Goal: Task Accomplishment & Management: Use online tool/utility

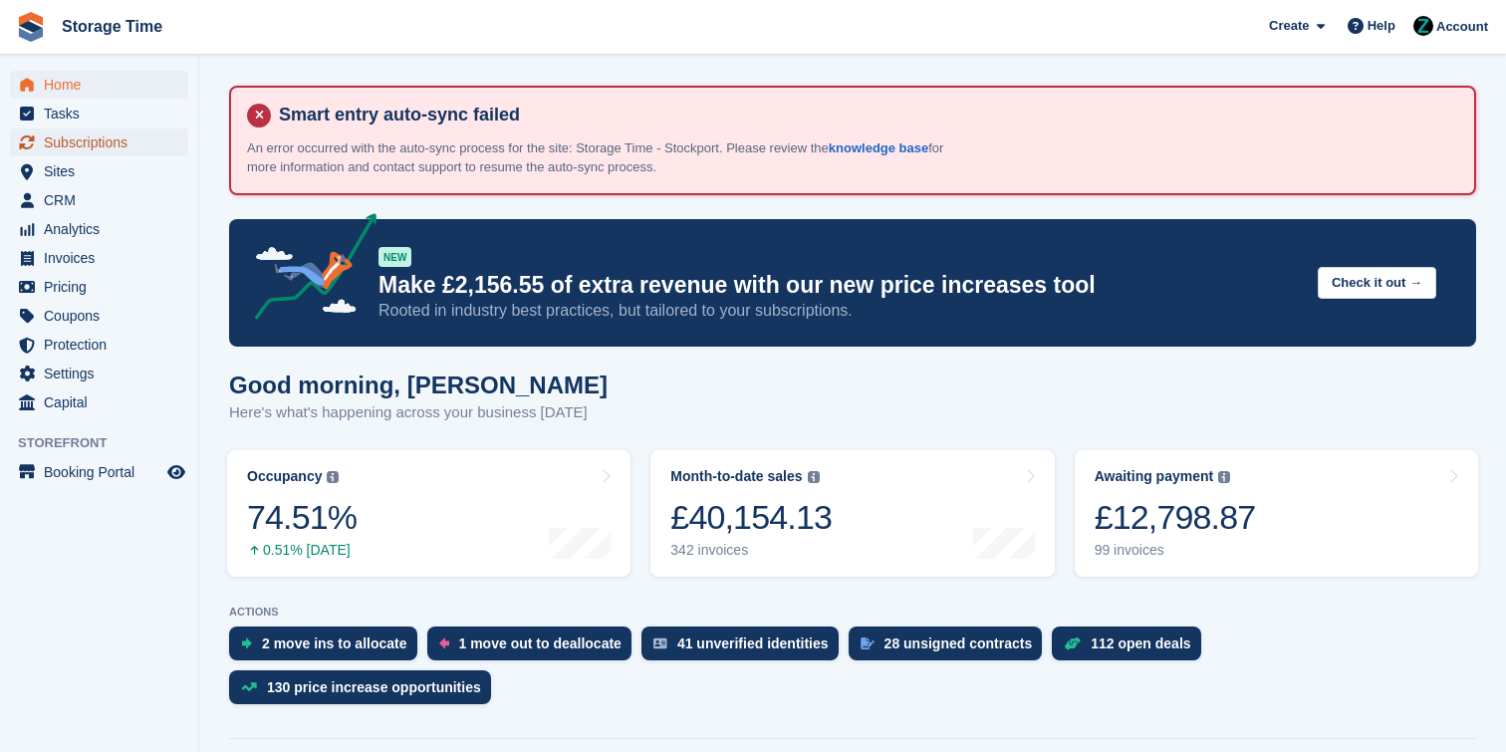
click at [105, 139] on span "Subscriptions" at bounding box center [104, 143] width 120 height 28
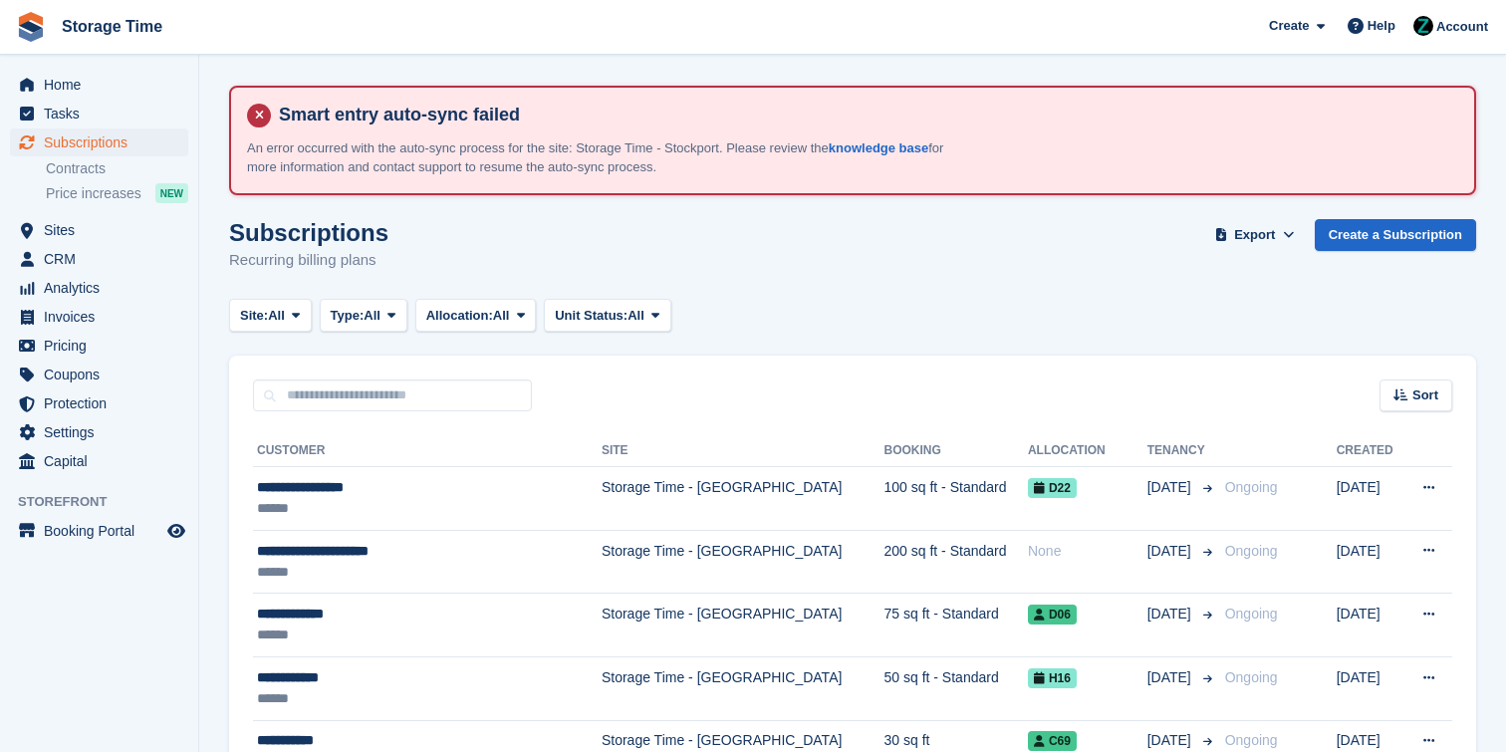
click at [410, 369] on div "Sort Sort by Customer name Date created Move in date Move out date Created (old…" at bounding box center [852, 384] width 1247 height 57
click at [425, 405] on input "text" at bounding box center [392, 396] width 279 height 33
type input "**********"
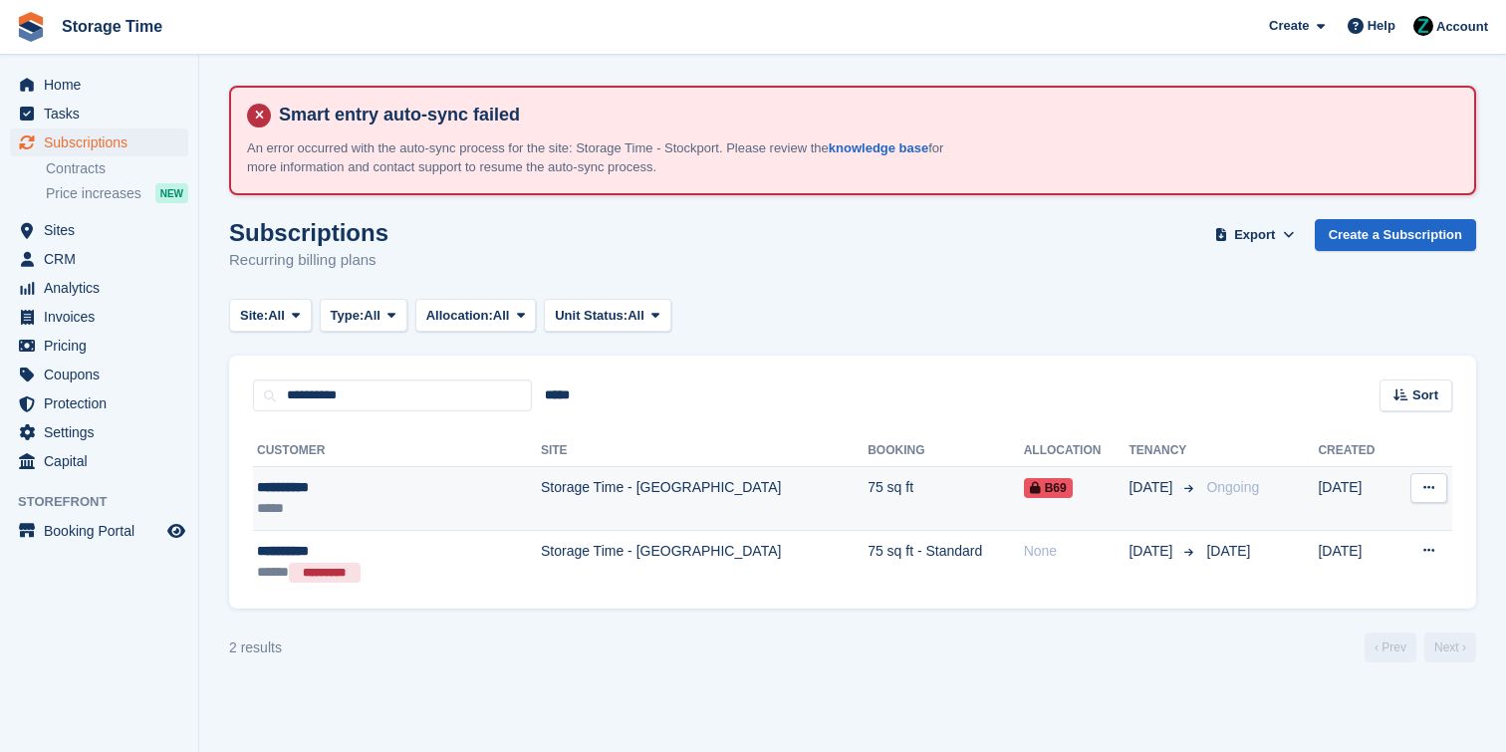
click at [541, 498] on td "Storage Time - [GEOGRAPHIC_DATA]" at bounding box center [704, 499] width 327 height 64
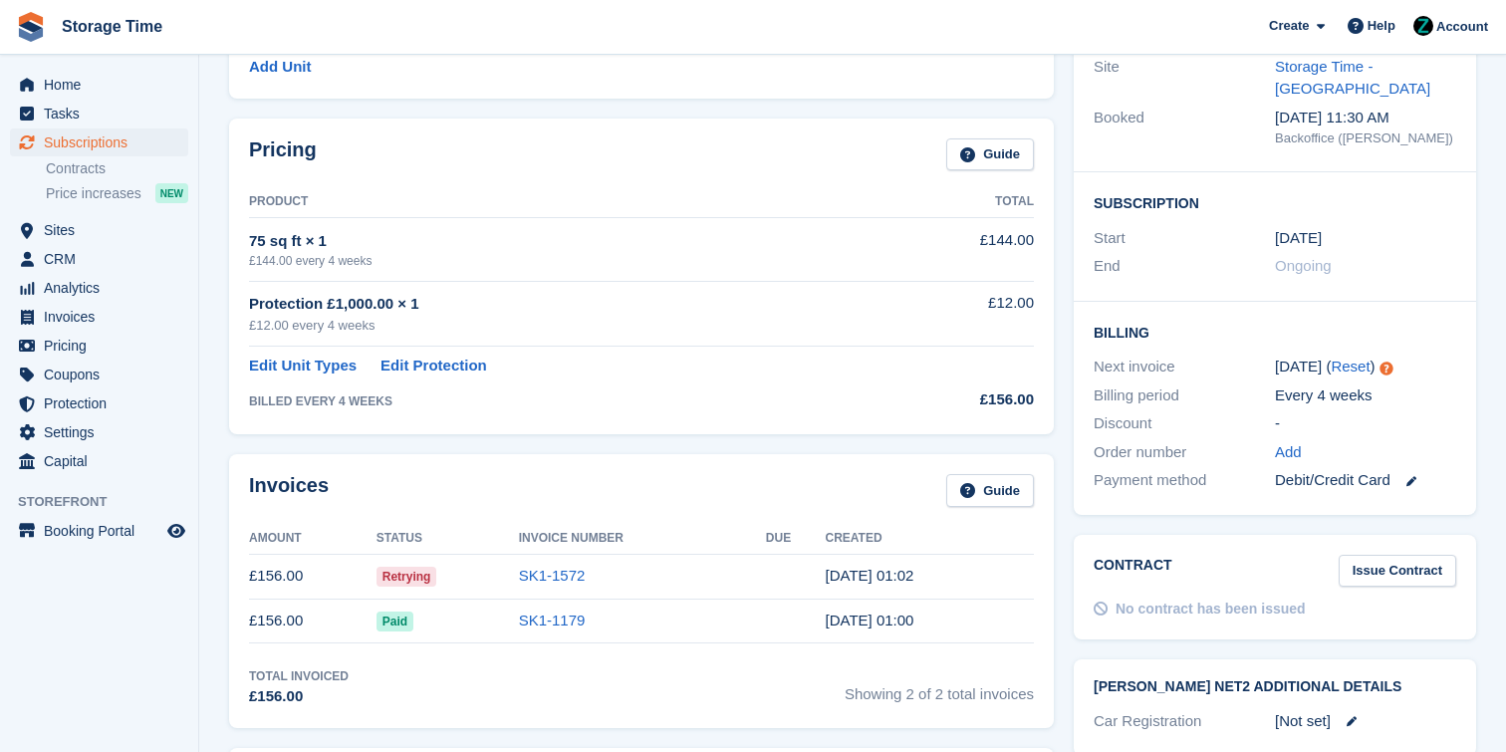
scroll to position [376, 0]
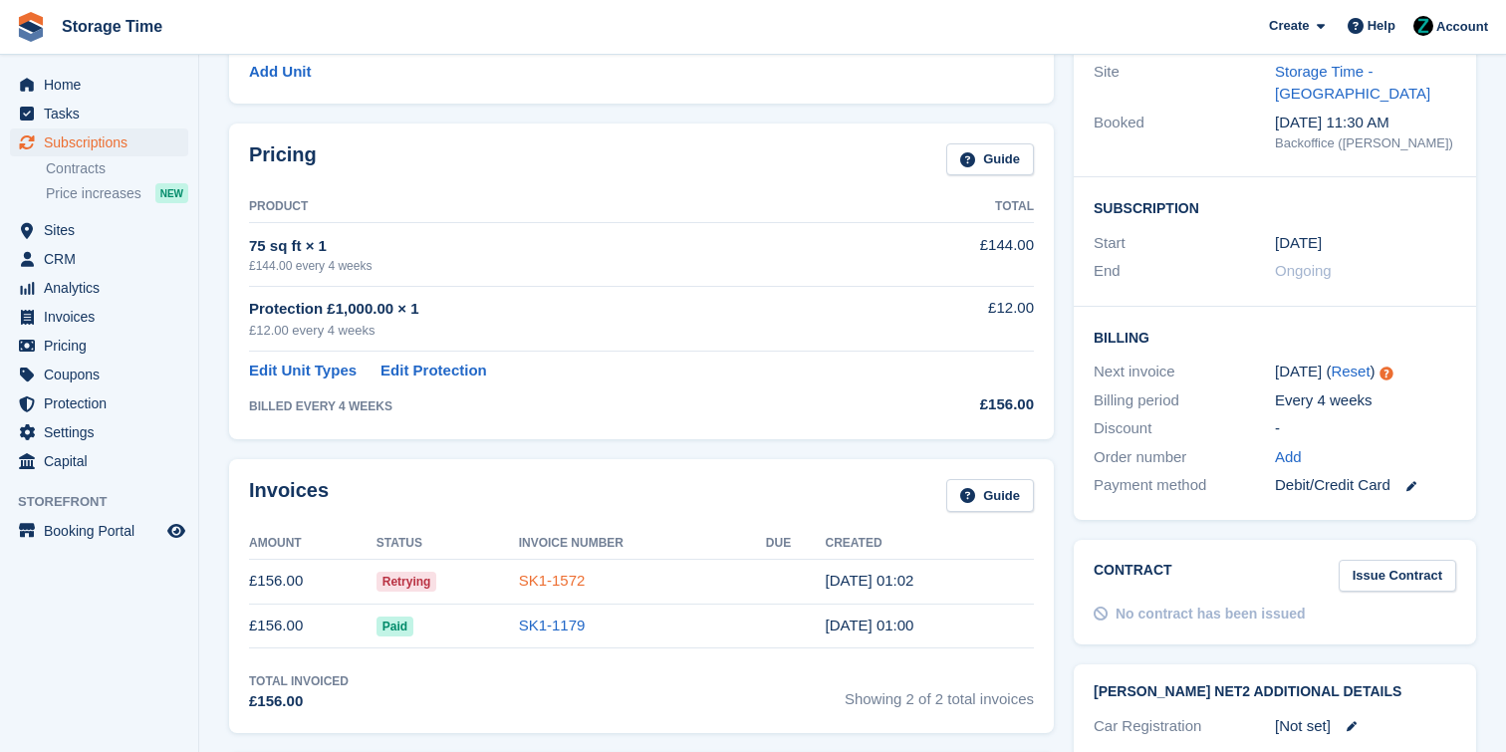
click at [562, 576] on link "SK1-1572" at bounding box center [552, 580] width 67 height 17
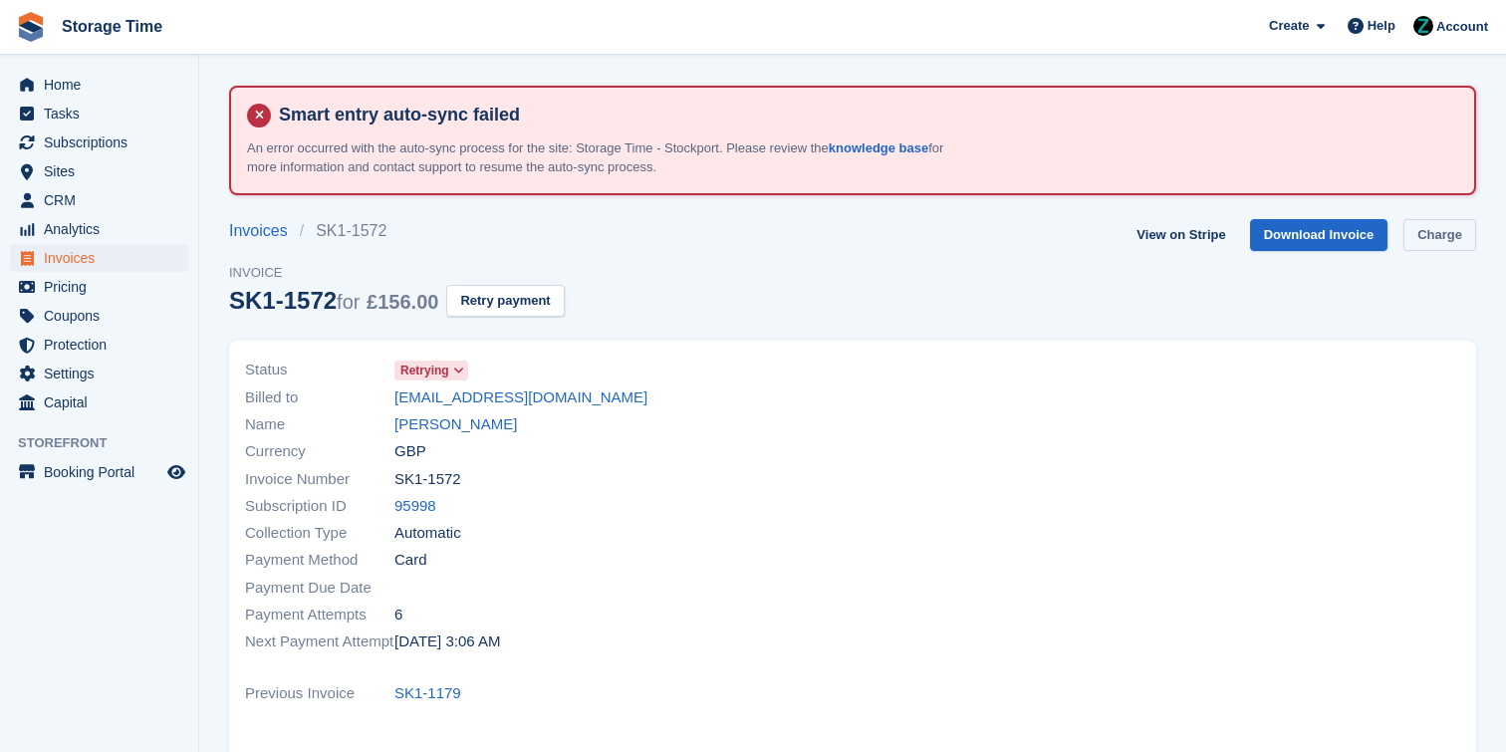
click at [1442, 246] on link "Charge" at bounding box center [1440, 235] width 73 height 33
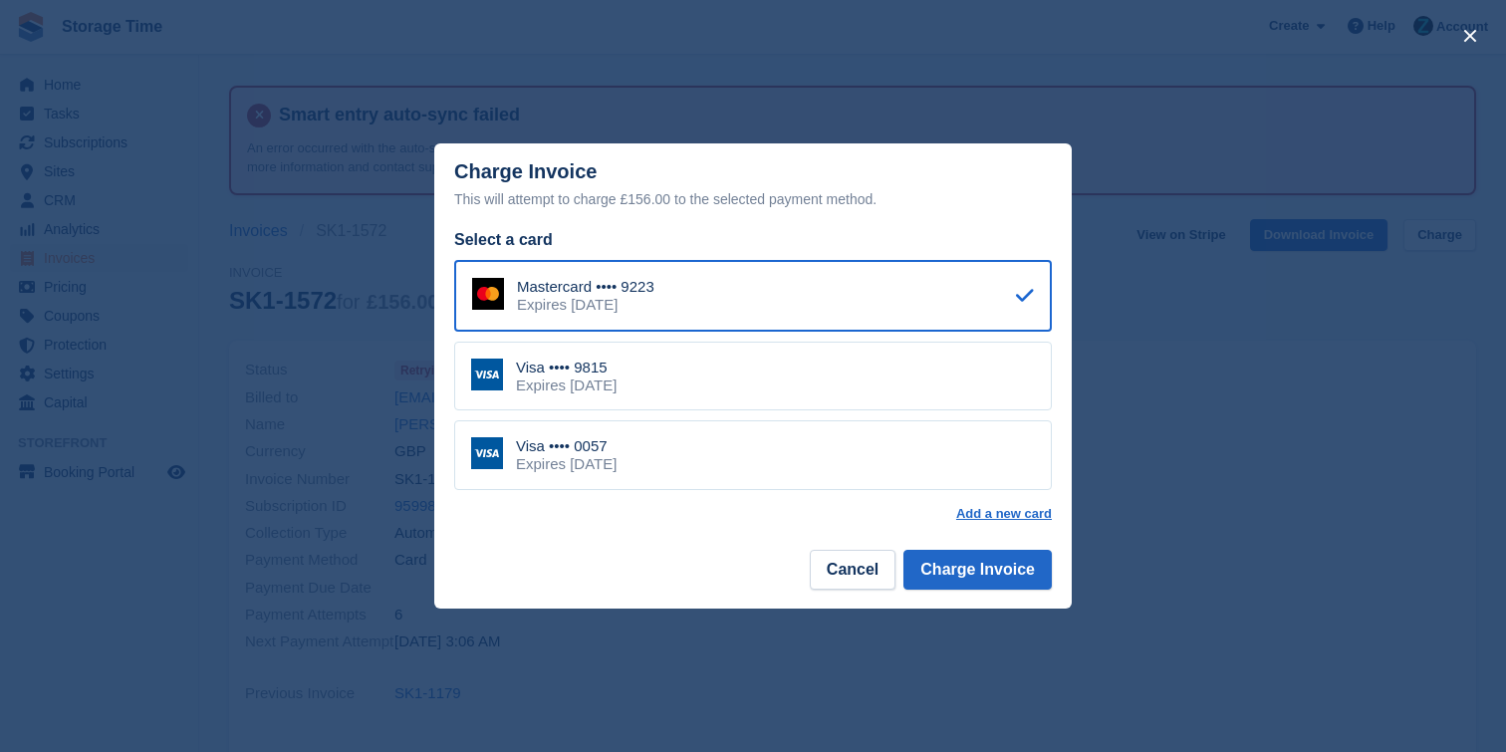
click at [819, 202] on div "This will attempt to charge £156.00 to the selected payment method." at bounding box center [753, 199] width 598 height 24
click at [661, 381] on div "Visa •••• 9815 Expires [DATE]" at bounding box center [753, 377] width 598 height 70
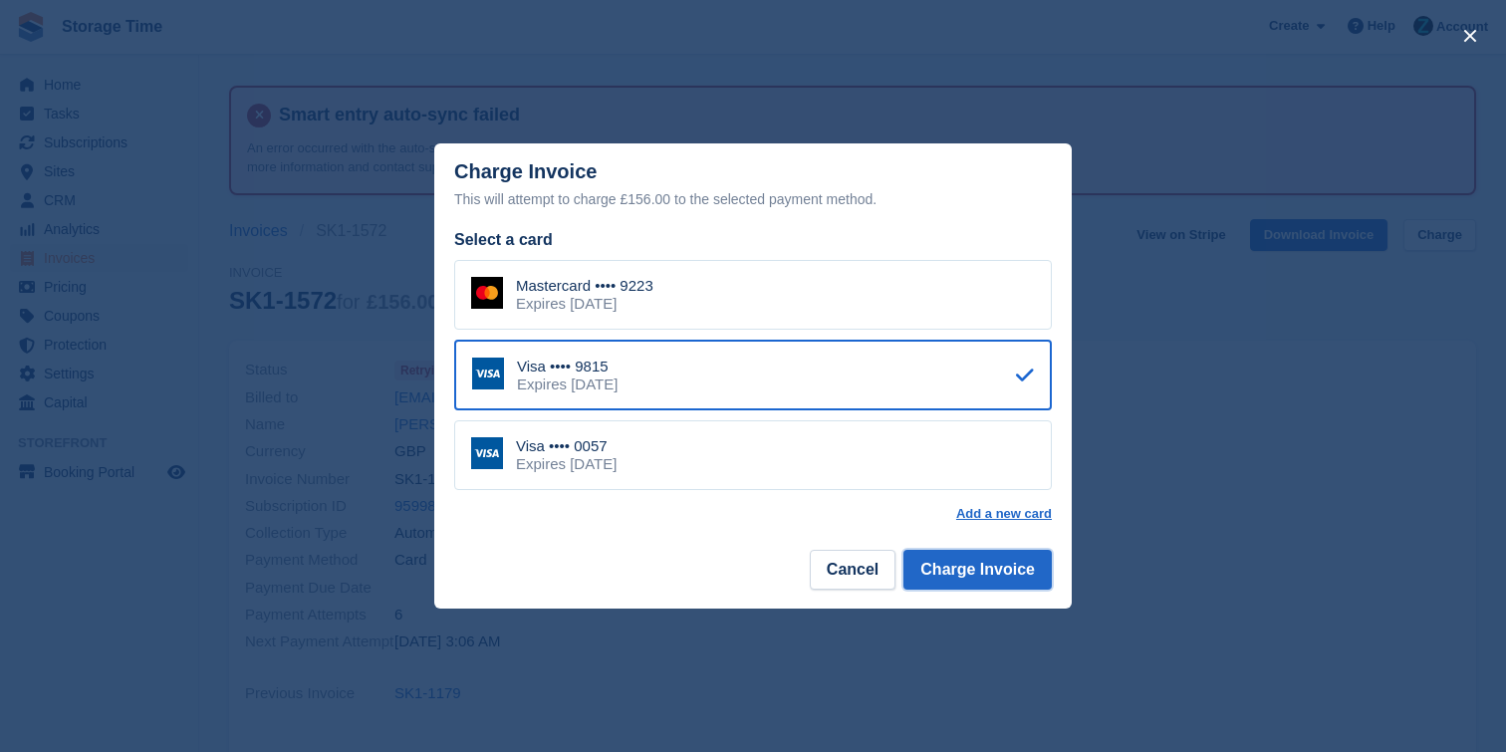
drag, startPoint x: 1005, startPoint y: 577, endPoint x: 1200, endPoint y: 388, distance: 271.3
click at [1200, 388] on div "Charge Invoice This will attempt to charge £156.00 to the selected payment meth…" at bounding box center [753, 376] width 1506 height 752
click at [1019, 563] on button "Charge Invoice" at bounding box center [978, 570] width 148 height 40
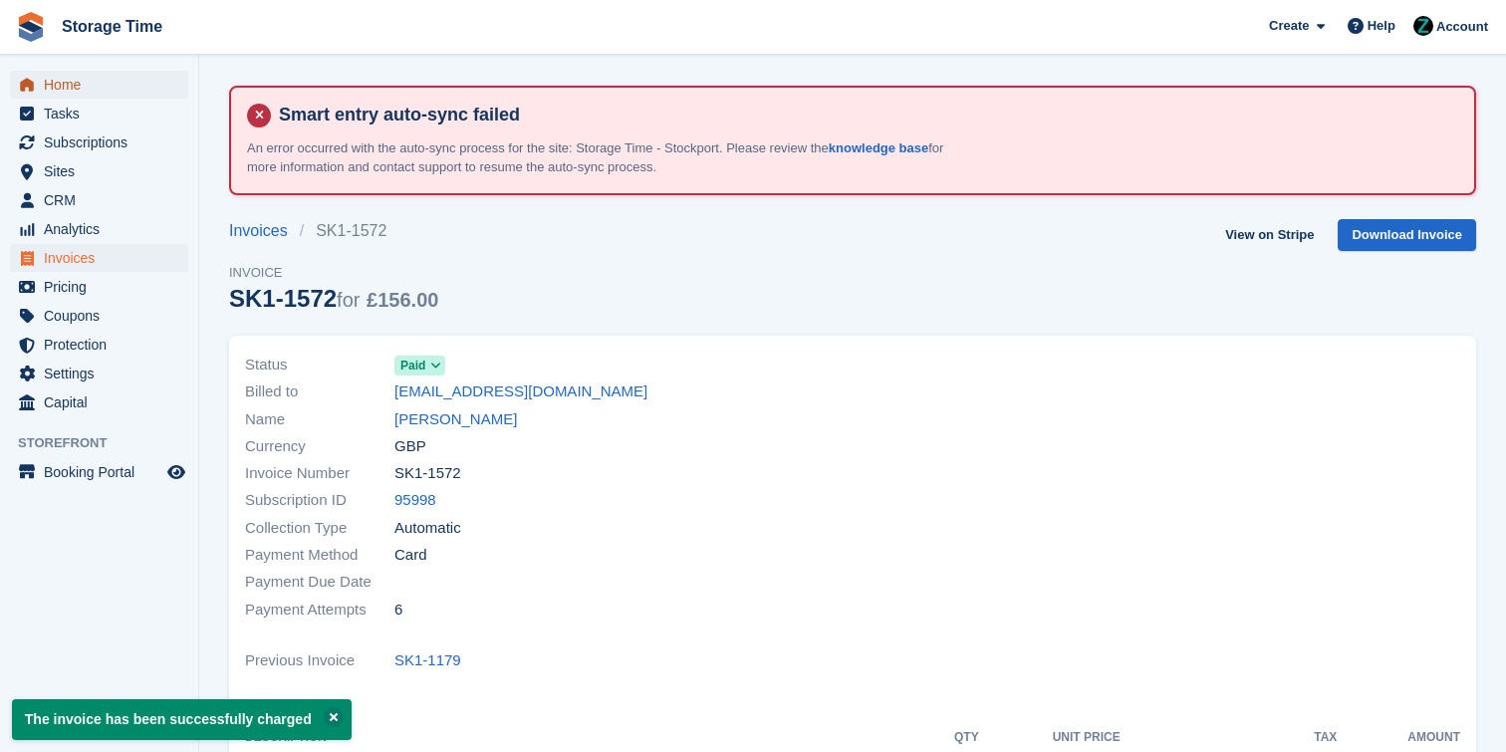
click at [103, 84] on span "Home" at bounding box center [104, 85] width 120 height 28
